Goal: Information Seeking & Learning: Learn about a topic

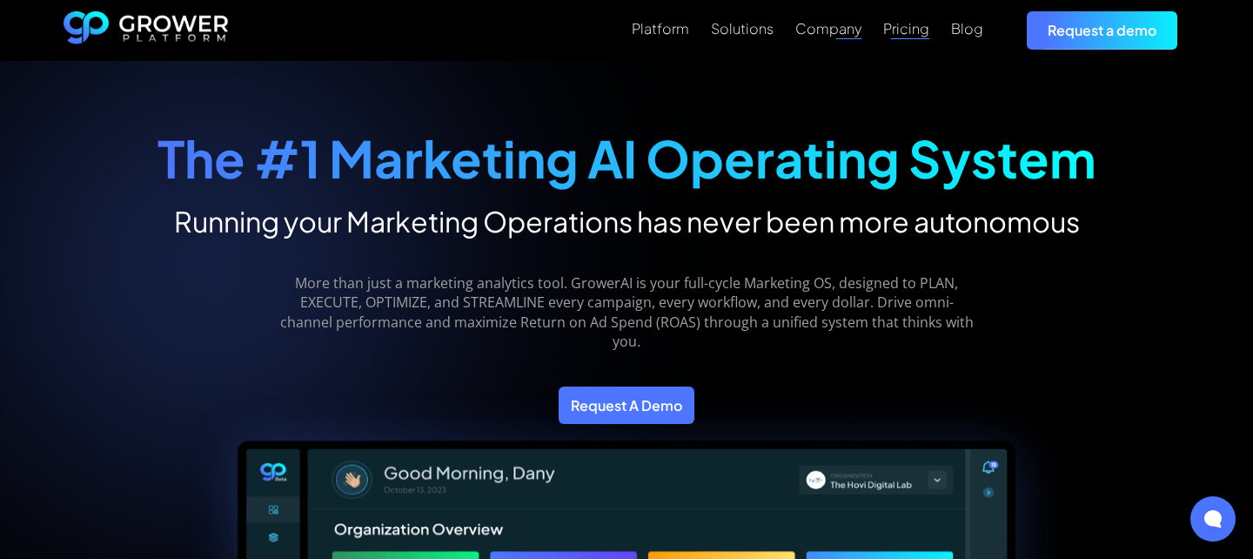
click at [932, 34] on div "Platform Solutions Company Pricing Blog Request a demo" at bounding box center [709, 29] width 961 height 37
click at [914, 34] on div "Pricing" at bounding box center [907, 28] width 46 height 17
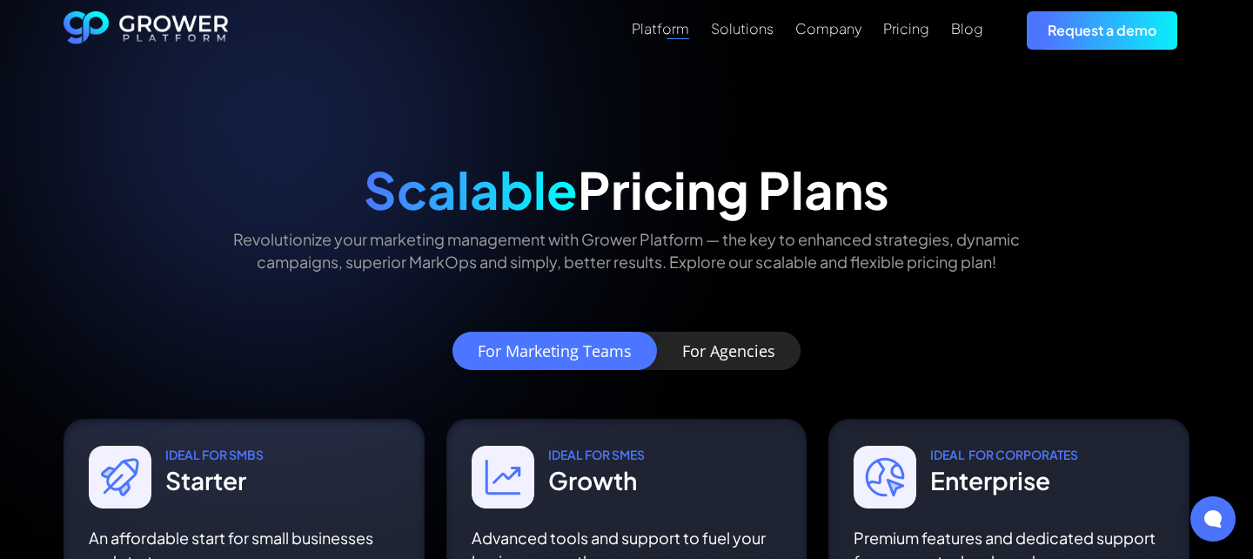
click at [662, 27] on div "Platform" at bounding box center [660, 28] width 57 height 17
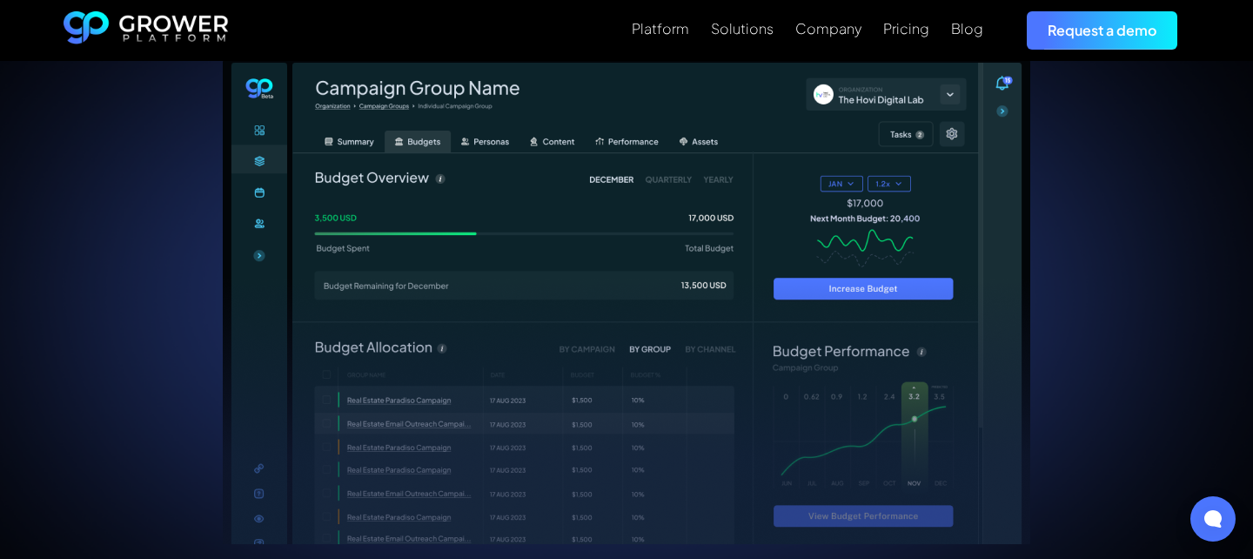
scroll to position [346, 0]
